Goal: Check status: Verify the current state of an ongoing process or item

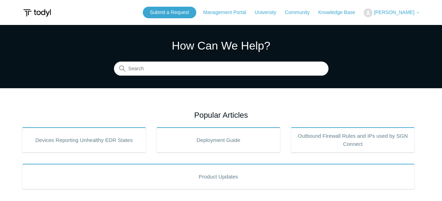
click at [411, 13] on span "[PERSON_NAME]" at bounding box center [394, 12] width 40 height 6
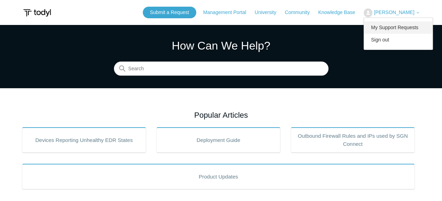
click at [402, 25] on link "My Support Requests" at bounding box center [398, 27] width 69 height 12
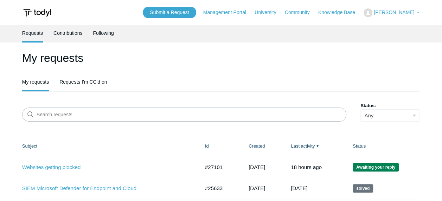
scroll to position [35, 0]
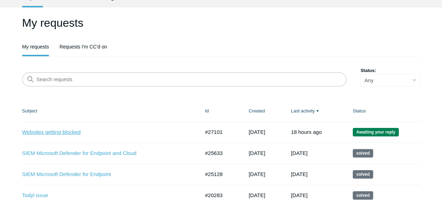
click at [70, 130] on link "Websites getting blocked" at bounding box center [105, 132] width 167 height 8
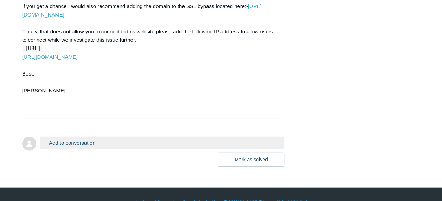
scroll to position [879, 0]
